Goal: Transaction & Acquisition: Subscribe to service/newsletter

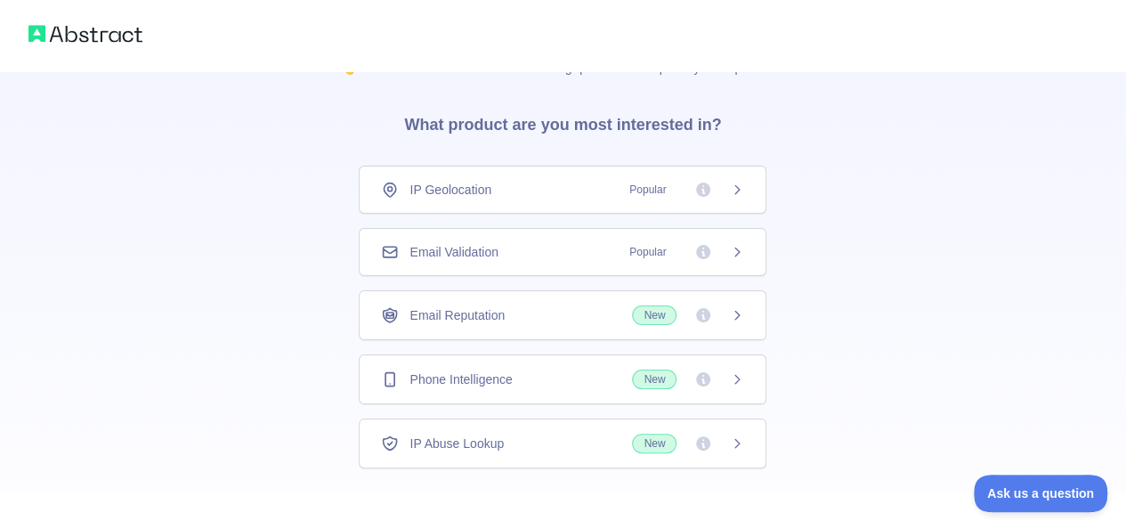
scroll to position [130, 0]
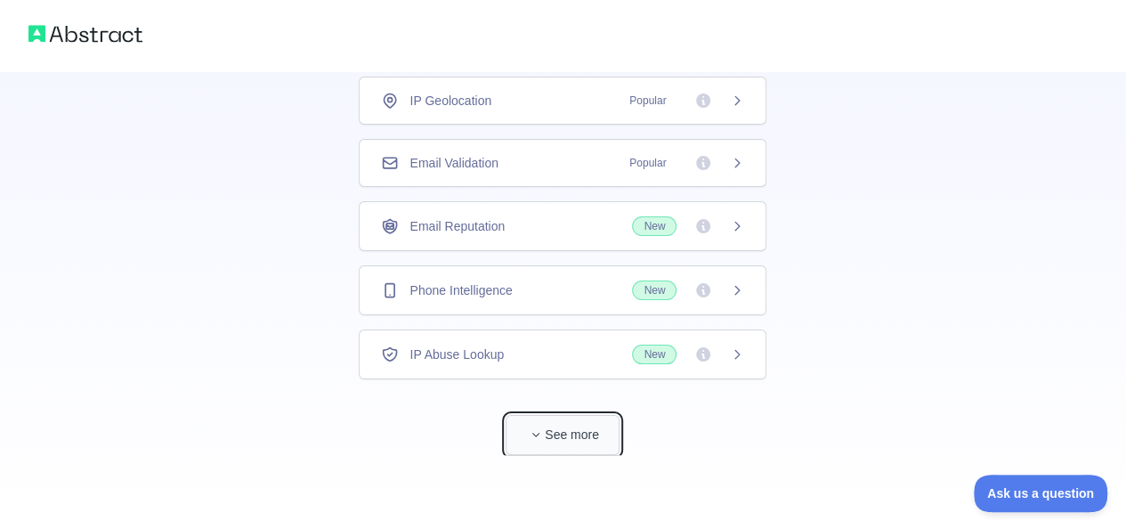
click at [573, 415] on button "See more" at bounding box center [563, 435] width 114 height 40
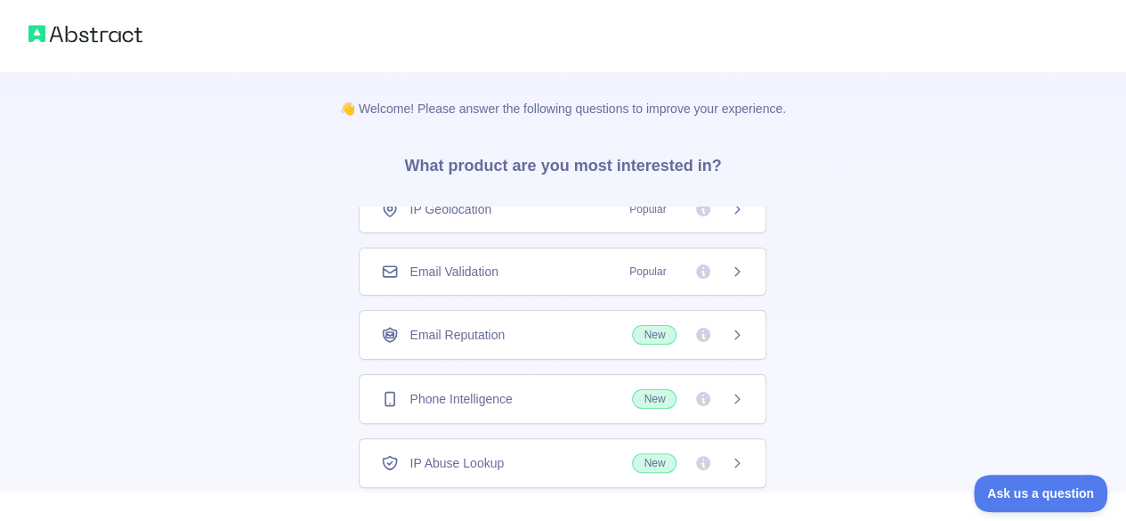
scroll to position [0, 0]
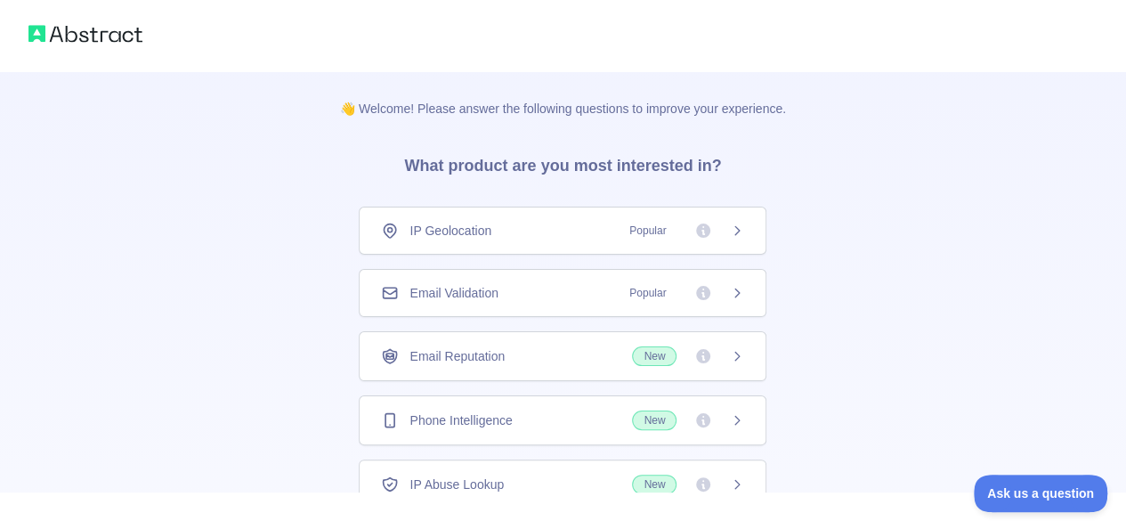
click at [725, 238] on span "Popular" at bounding box center [682, 231] width 126 height 18
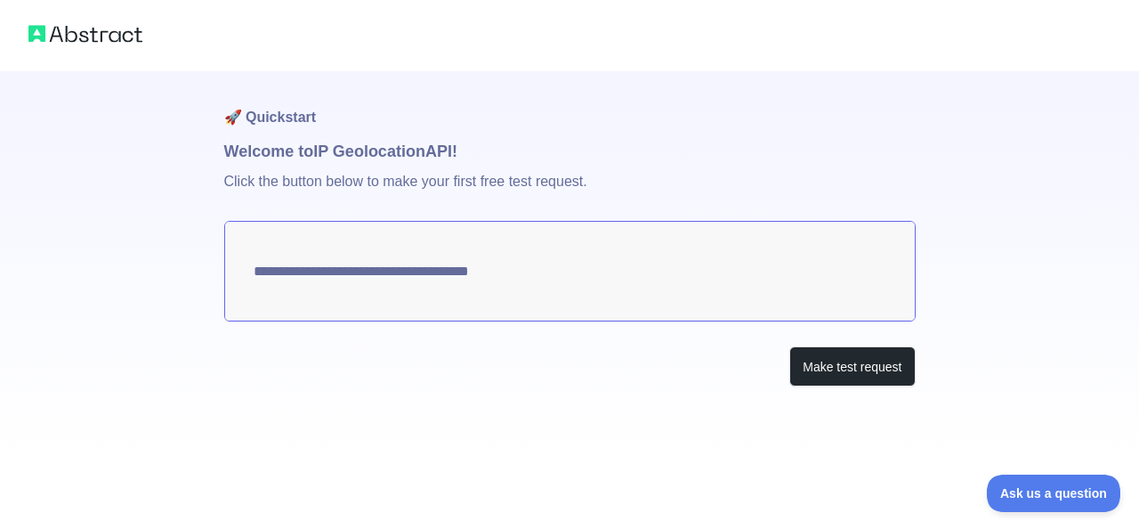
type textarea "**********"
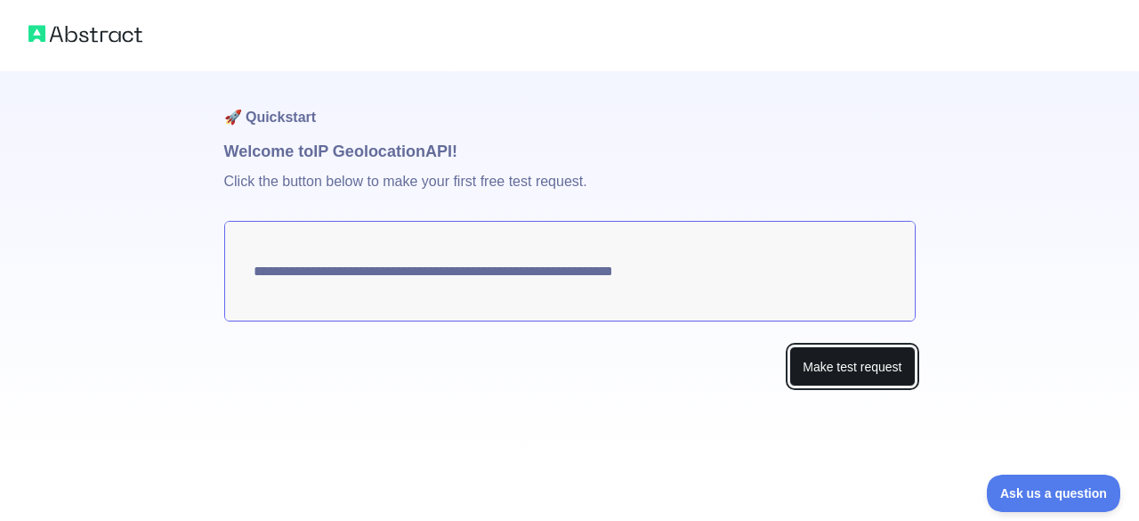
click at [871, 378] on button "Make test request" at bounding box center [853, 366] width 126 height 40
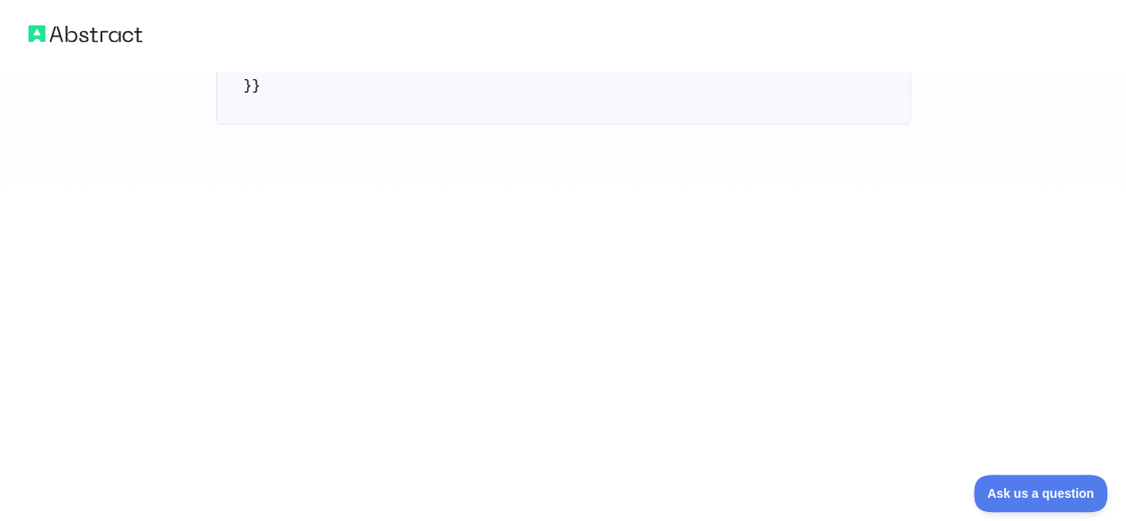
scroll to position [908, 0]
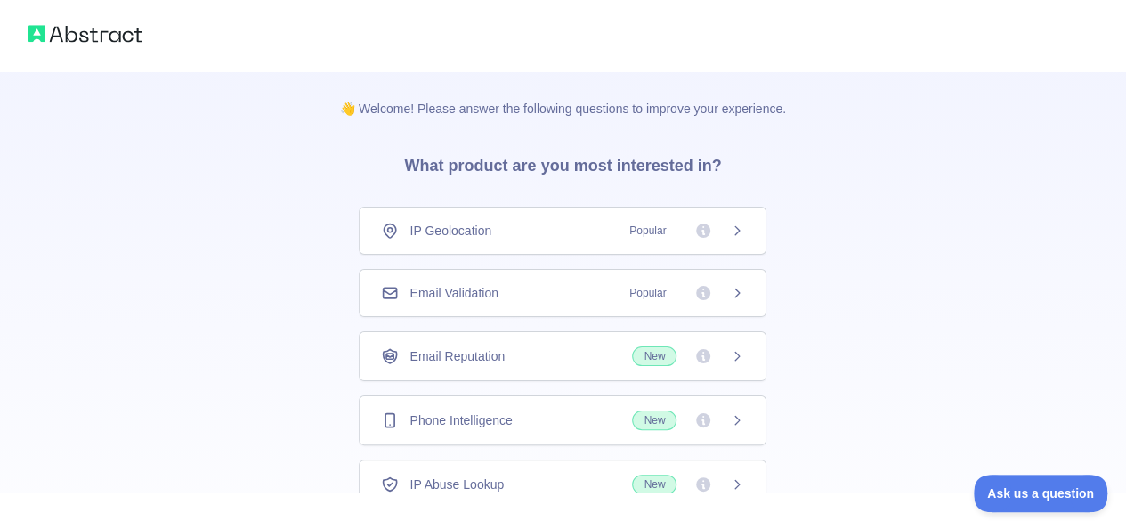
click at [503, 273] on div "Email Validation Popular" at bounding box center [563, 293] width 408 height 48
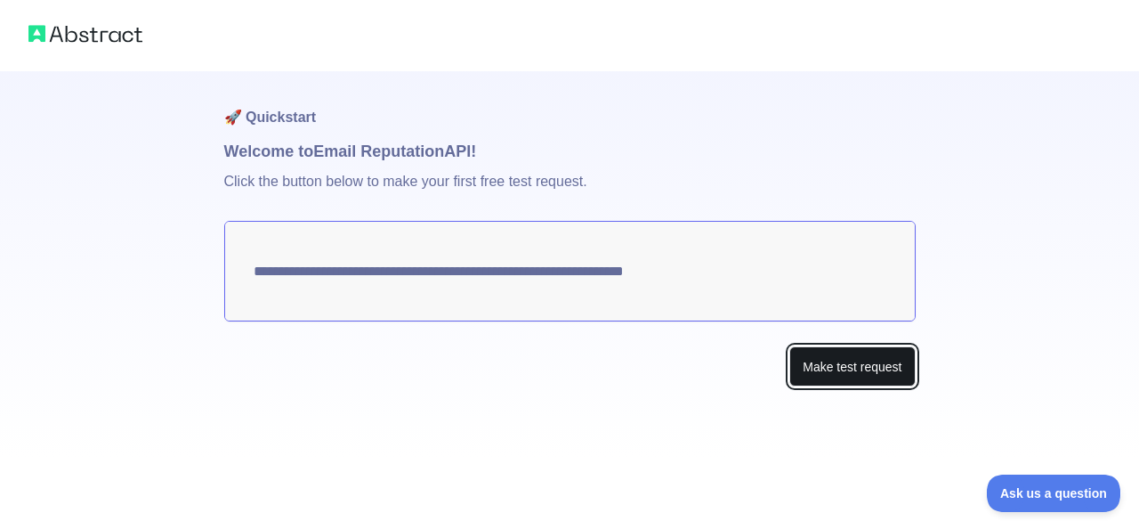
click at [801, 371] on button "Make test request" at bounding box center [853, 366] width 126 height 40
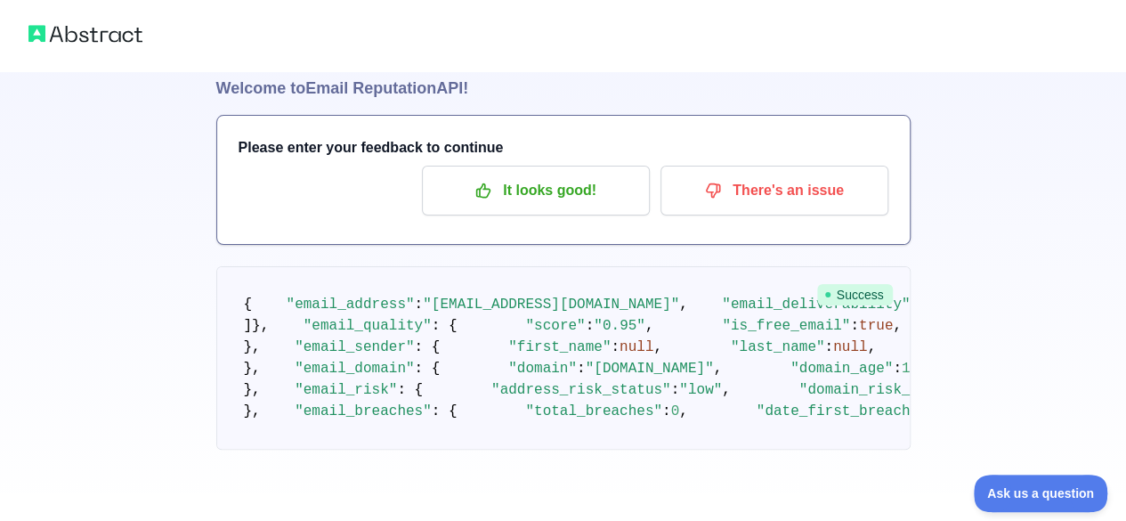
scroll to position [1151, 0]
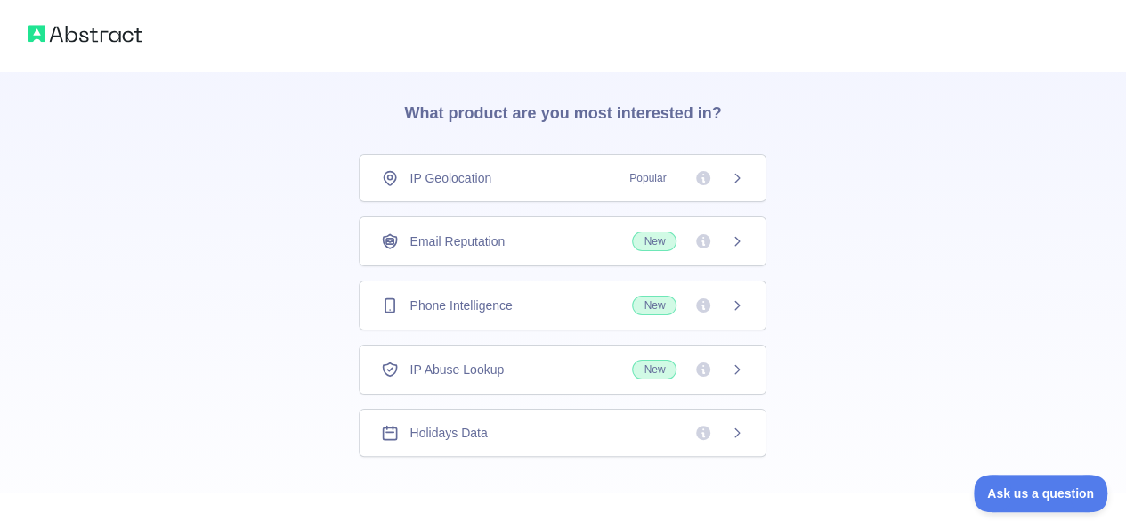
scroll to position [89, 0]
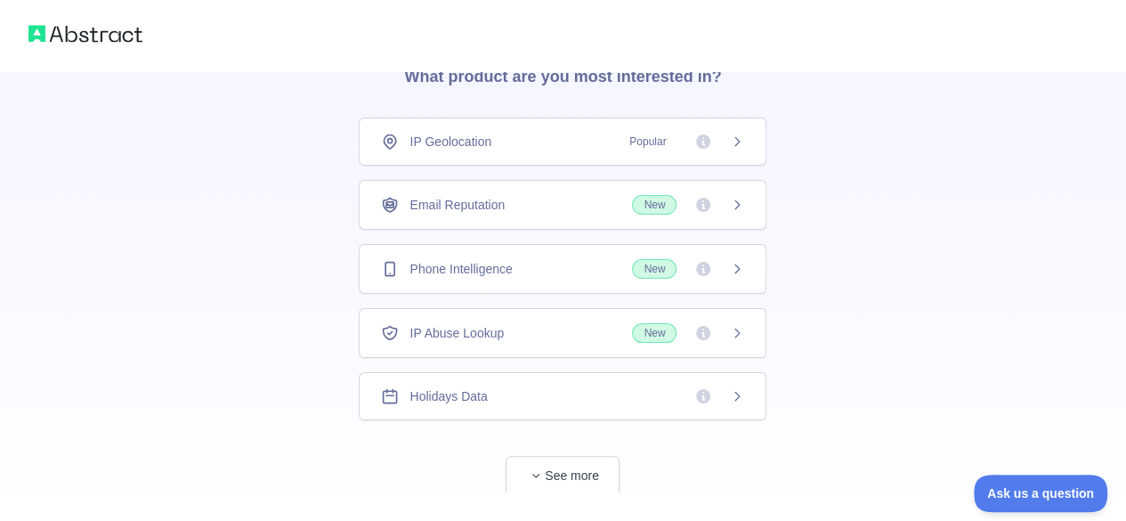
click at [518, 266] on div "Phone Intelligence New" at bounding box center [562, 269] width 363 height 20
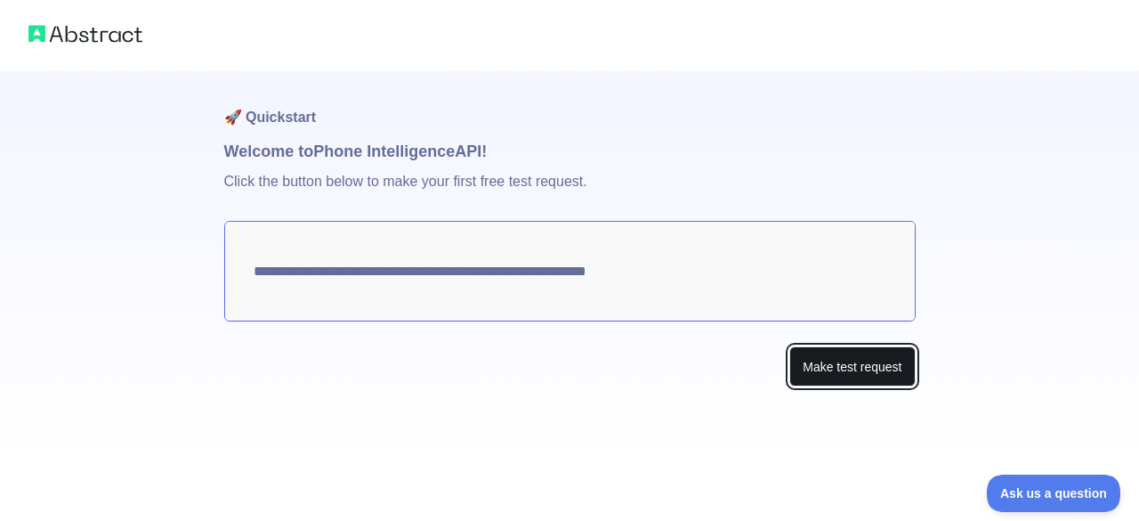
click at [797, 368] on button "Make test request" at bounding box center [853, 366] width 126 height 40
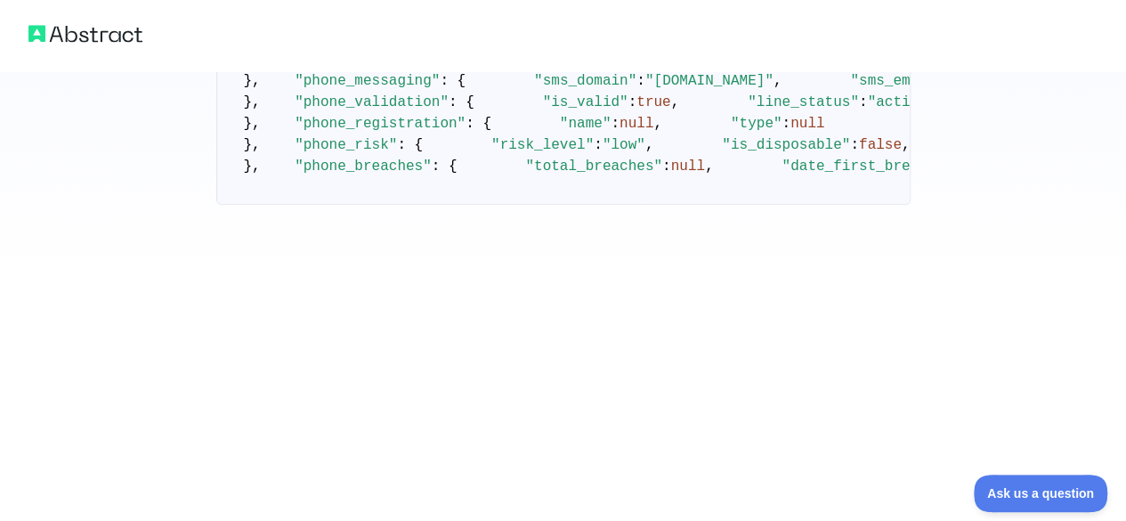
scroll to position [356, 0]
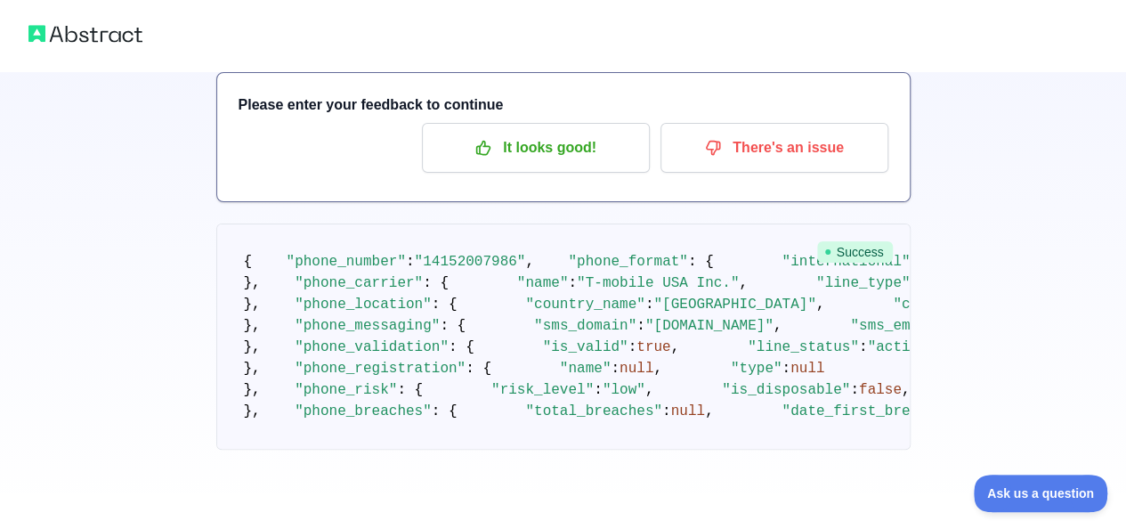
scroll to position [89, 0]
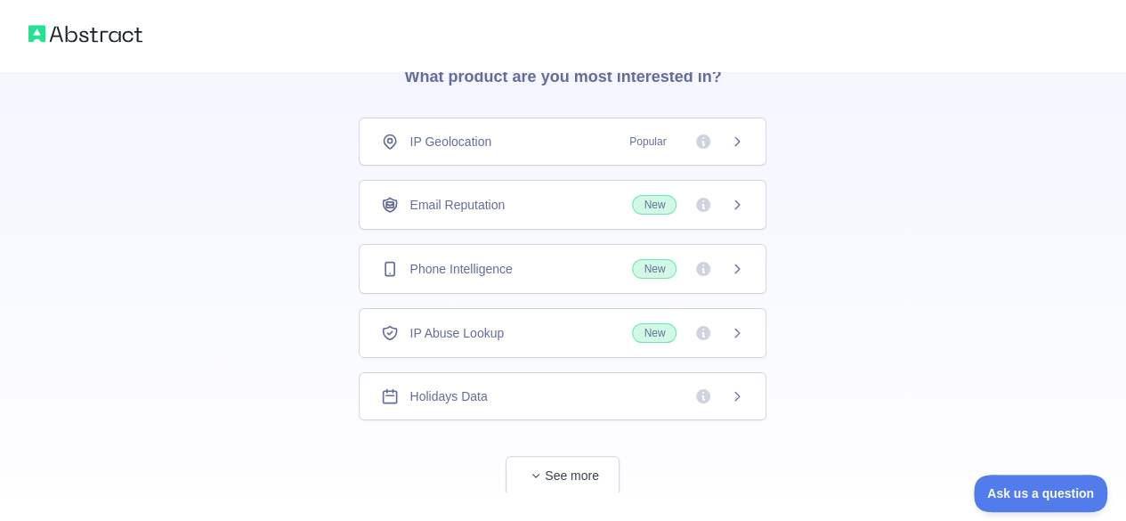
click at [433, 343] on div "IP Abuse Lookup New" at bounding box center [563, 333] width 408 height 50
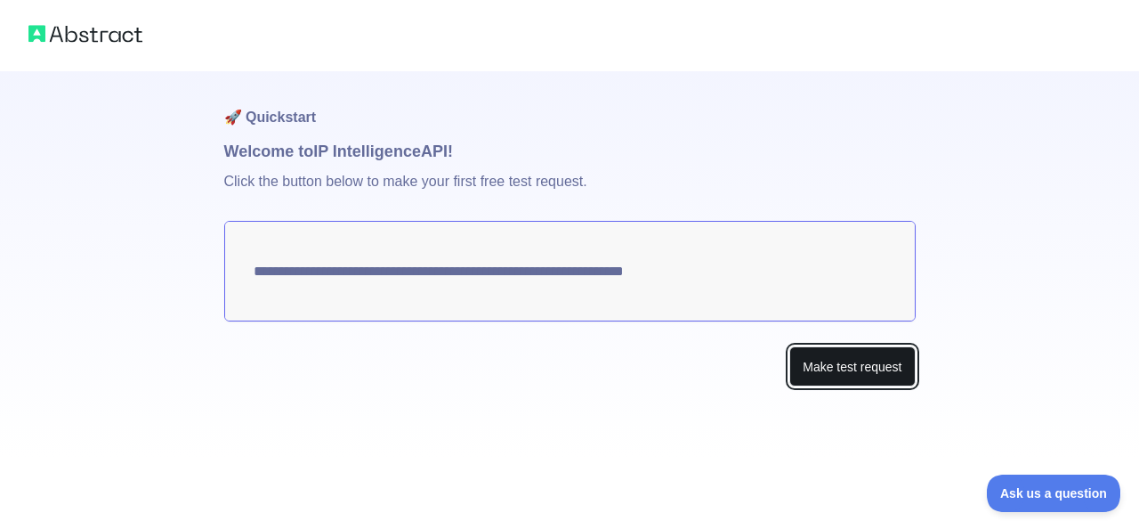
click at [830, 369] on button "Make test request" at bounding box center [853, 366] width 126 height 40
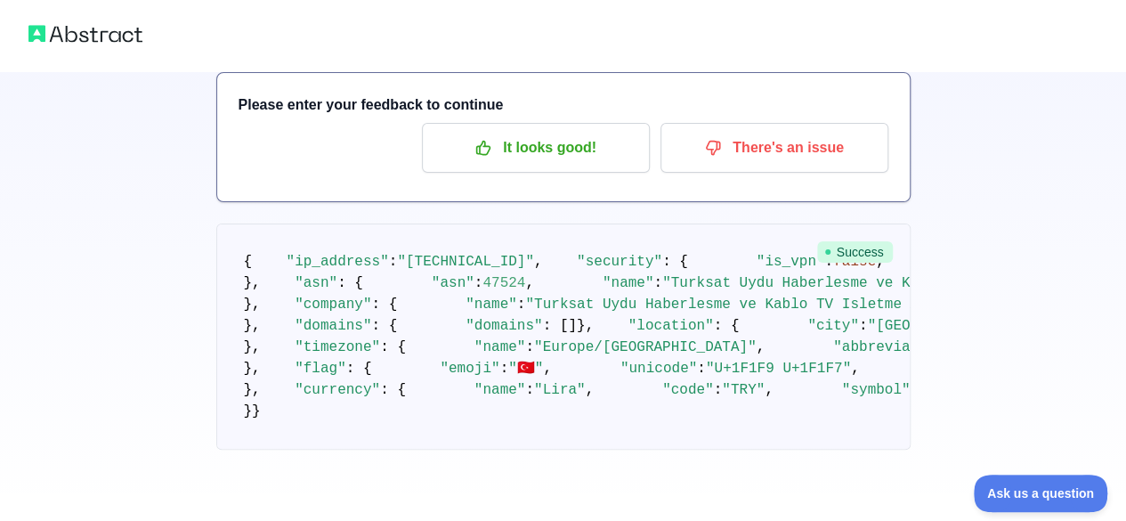
scroll to position [1236, 0]
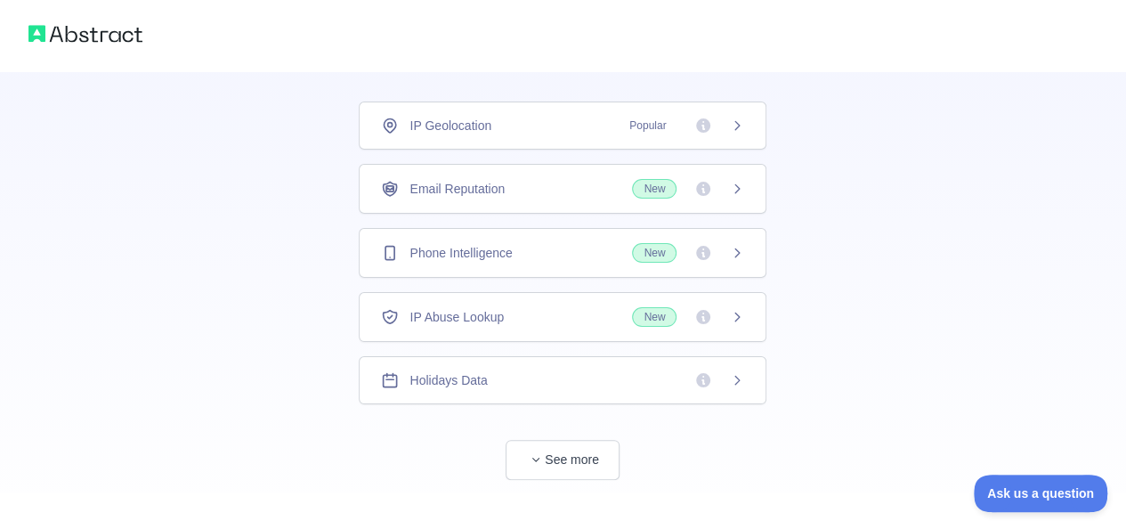
scroll to position [130, 0]
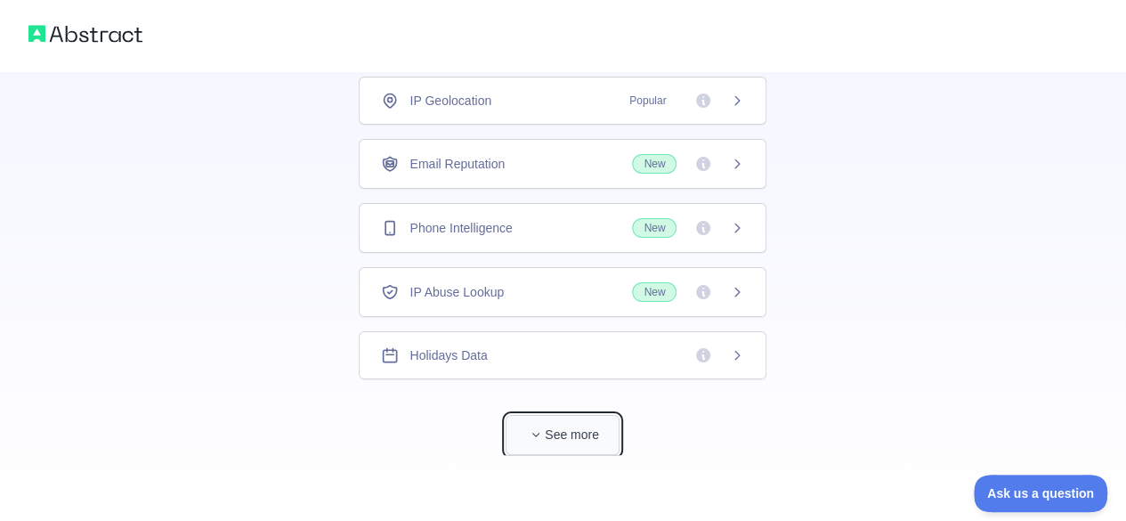
click at [575, 425] on button "See more" at bounding box center [563, 435] width 114 height 40
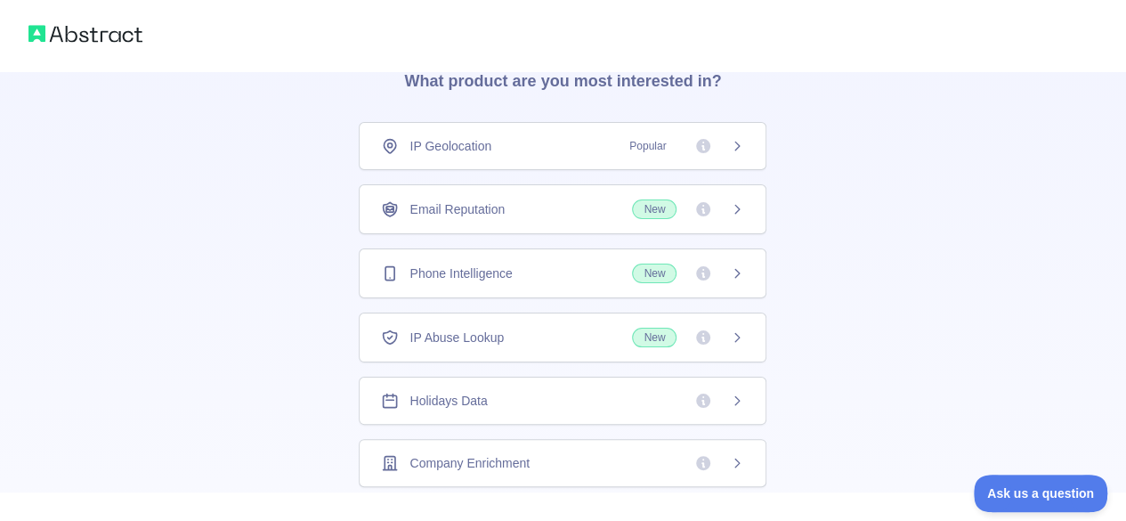
scroll to position [0, 0]
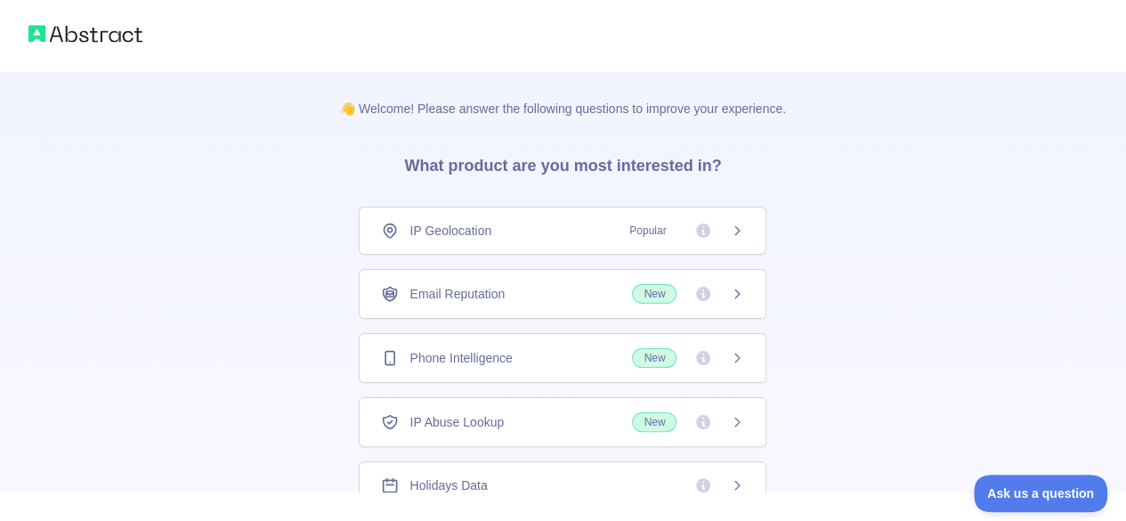
click at [708, 231] on icon at bounding box center [703, 230] width 14 height 14
click at [502, 228] on font "IP Coğrafi Konumlandırma" at bounding box center [482, 230] width 147 height 14
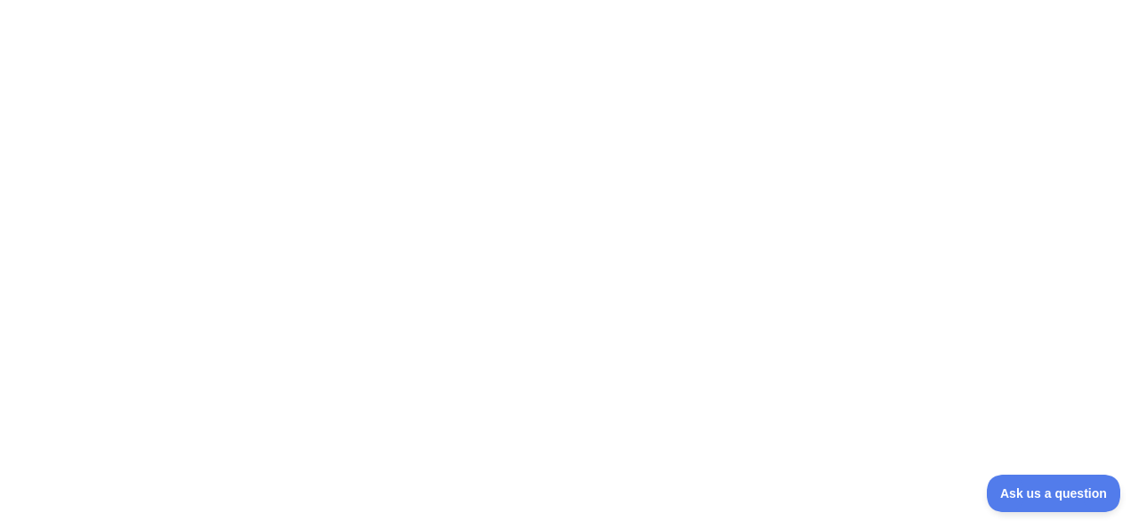
click at [233, 111] on div at bounding box center [569, 260] width 1139 height 521
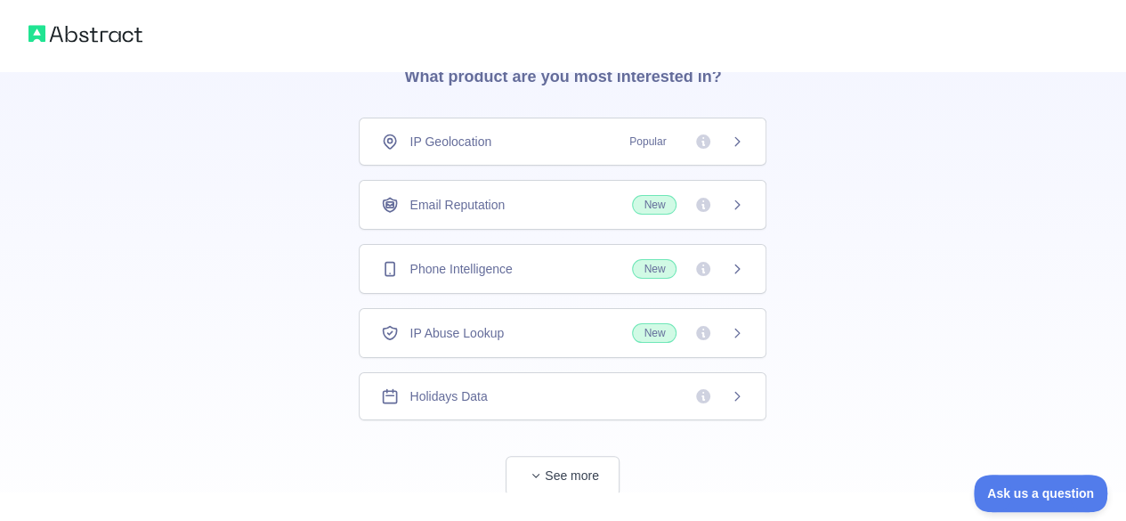
click at [239, 170] on div "👋 Welcome! Please answer the following questions to improve your experience. Wh…" at bounding box center [563, 239] width 1126 height 656
click at [512, 143] on div "IP Geolocation Popular" at bounding box center [562, 142] width 363 height 18
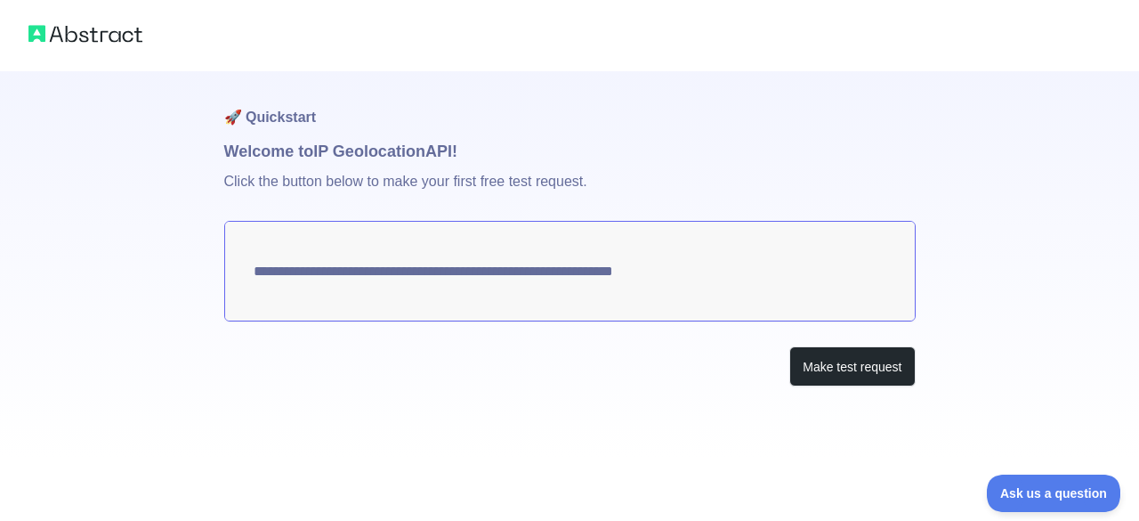
click at [279, 111] on h1 "🚀 Quickstart" at bounding box center [570, 105] width 692 height 68
click at [305, 147] on h1 "Welcome to IP Geolocation API!" at bounding box center [570, 151] width 692 height 25
click at [844, 371] on button "Make test request" at bounding box center [853, 366] width 126 height 40
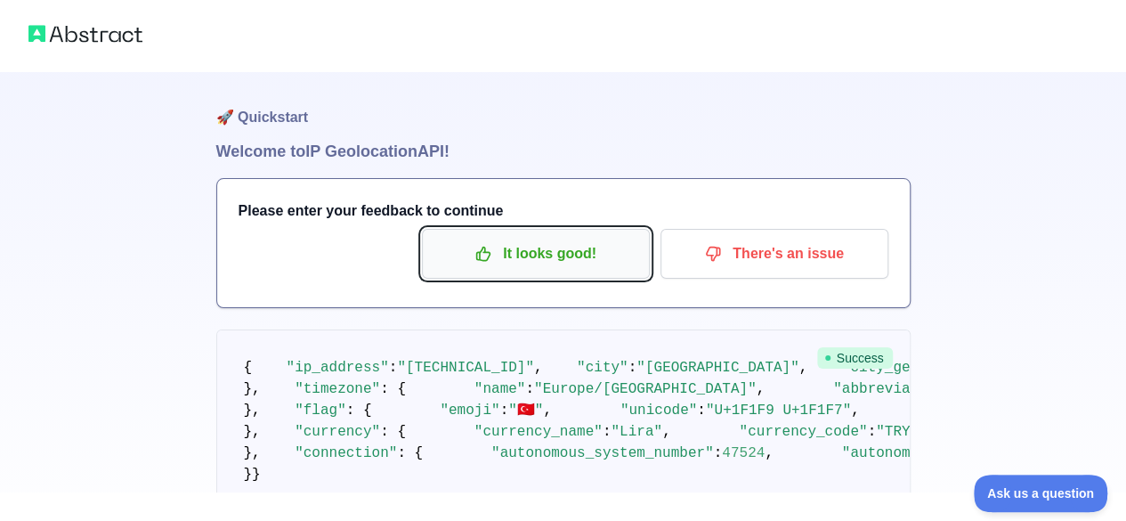
click at [569, 247] on p "It looks good!" at bounding box center [535, 254] width 201 height 30
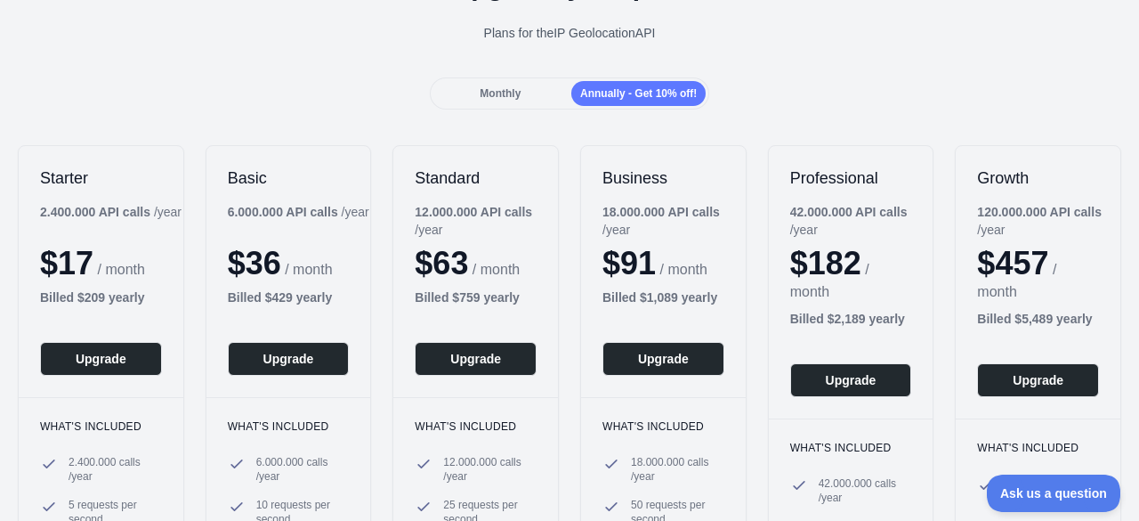
scroll to position [89, 0]
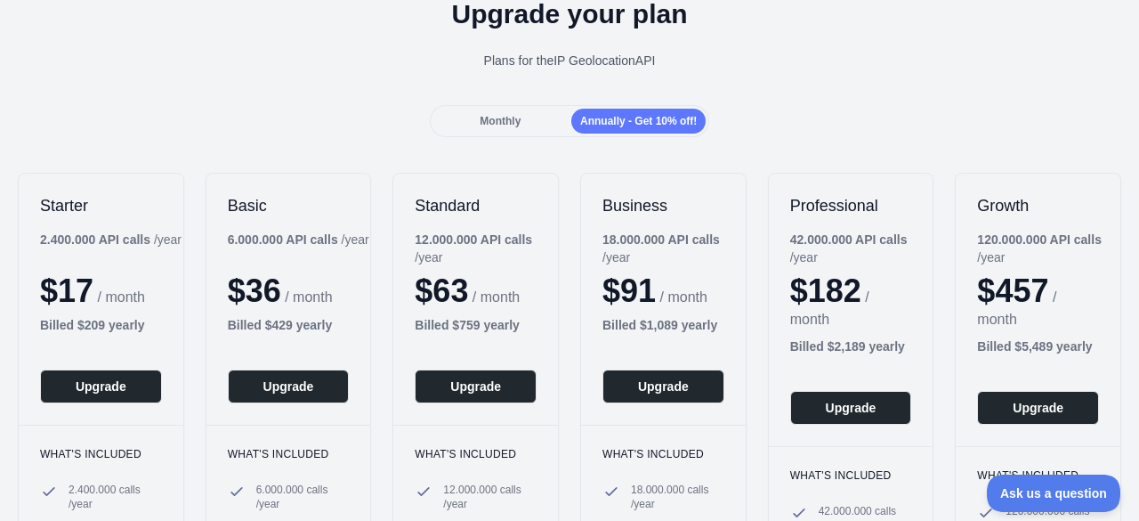
click at [496, 122] on span "Monthly" at bounding box center [500, 121] width 41 height 12
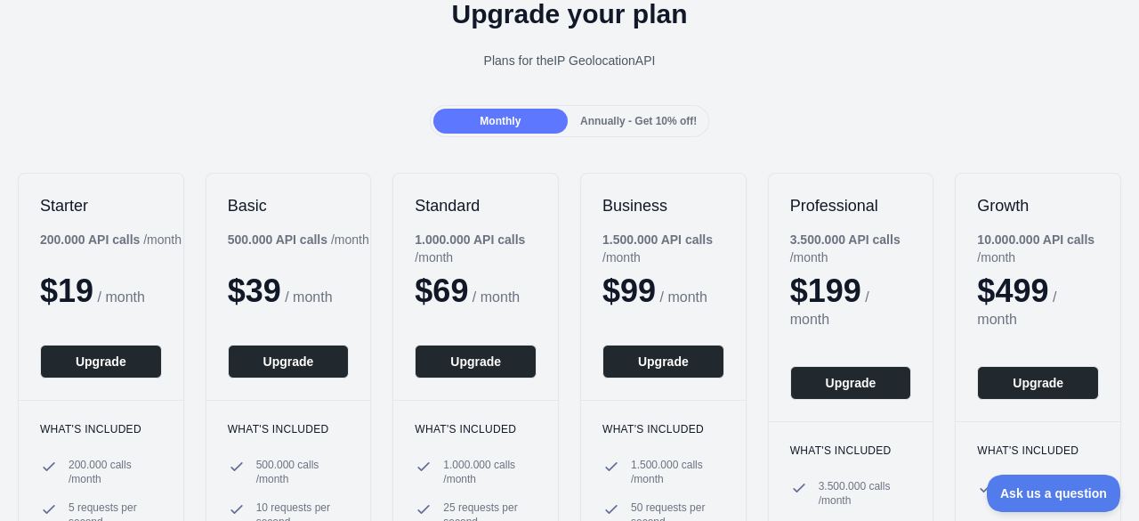
click at [593, 131] on div "Annually - Get 10% off!" at bounding box center [638, 121] width 134 height 25
